Goal: Task Accomplishment & Management: Use online tool/utility

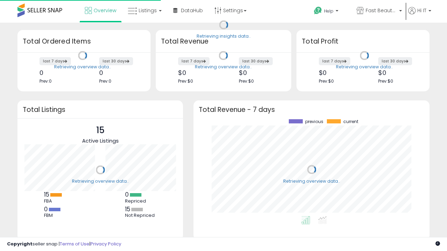
scroll to position [97, 222]
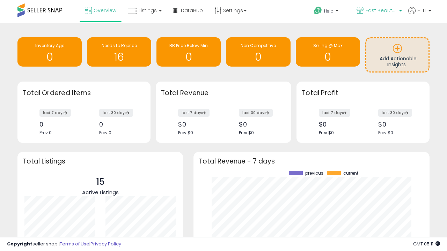
click at [378, 11] on span "Fast Beauty ([GEOGRAPHIC_DATA])" at bounding box center [380, 10] width 31 height 7
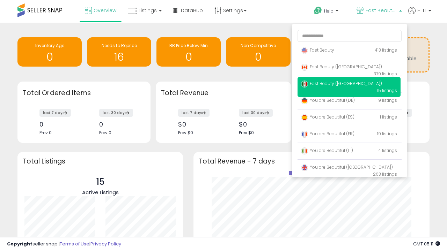
click at [349, 85] on span "Fast Beauty ([GEOGRAPHIC_DATA])" at bounding box center [341, 84] width 81 height 6
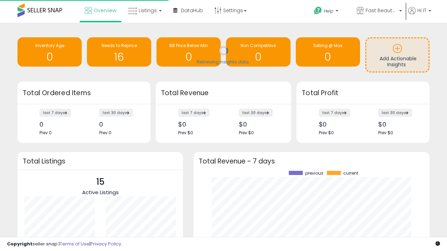
scroll to position [97, 222]
click at [144, 10] on span "Listings" at bounding box center [148, 10] width 18 height 7
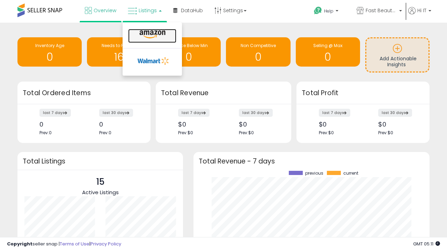
click at [151, 35] on icon at bounding box center [152, 34] width 30 height 9
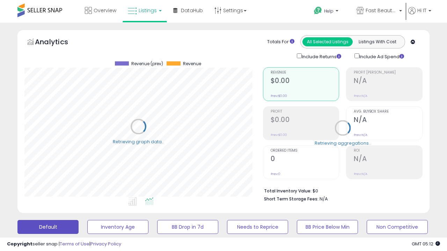
scroll to position [143, 238]
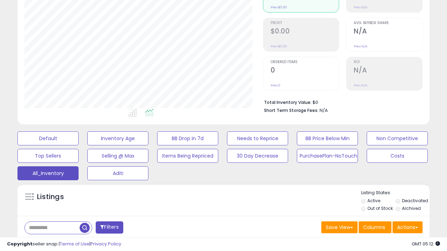
scroll to position [208, 0]
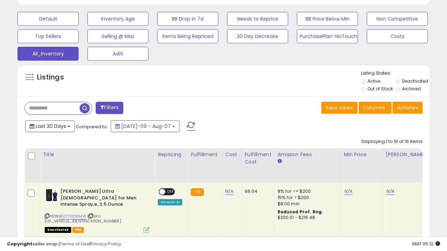
click at [50, 126] on span "Last 30 Days" at bounding box center [51, 126] width 30 height 7
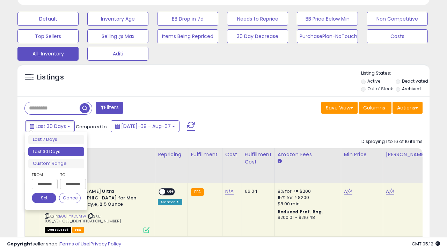
click at [56, 152] on li "Last 30 Days" at bounding box center [56, 151] width 56 height 9
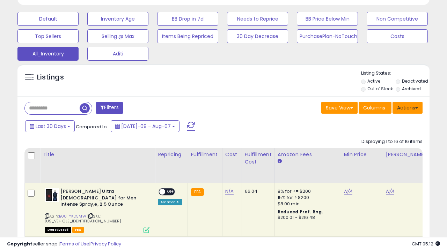
click at [407, 107] on button "Actions" at bounding box center [407, 108] width 30 height 12
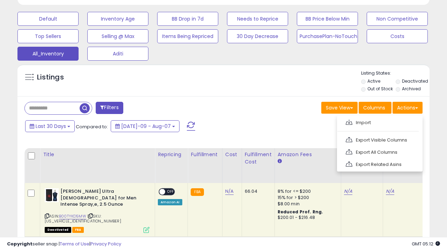
click at [379, 151] on link "Export All Columns" at bounding box center [379, 152] width 76 height 11
